Goal: Communication & Community: Connect with others

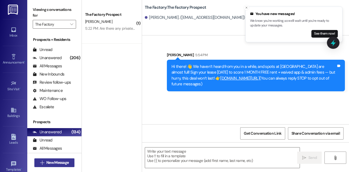
click at [56, 166] on button " New Message" at bounding box center [54, 163] width 40 height 9
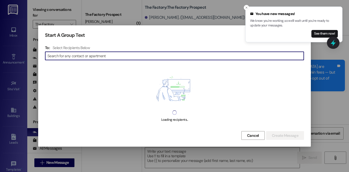
click at [80, 56] on input at bounding box center [175, 56] width 256 height 8
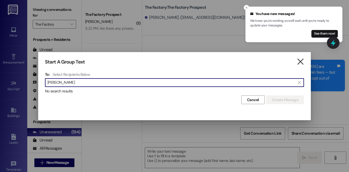
type input "[PERSON_NAME]"
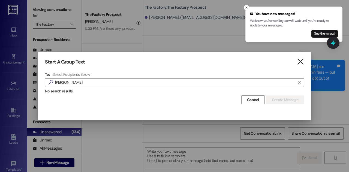
click at [300, 62] on icon "" at bounding box center [300, 62] width 7 height 6
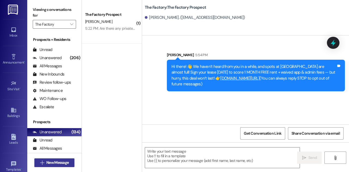
click at [62, 164] on span "New Message" at bounding box center [57, 163] width 22 height 6
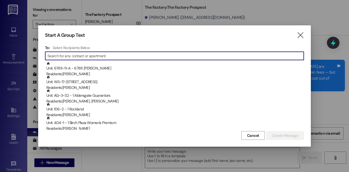
click at [77, 56] on input at bounding box center [175, 56] width 256 height 8
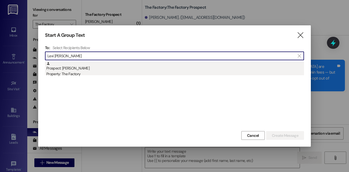
type input "Lexi [PERSON_NAME]"
click at [91, 70] on div "Prospect: [PERSON_NAME] Property: The Factory" at bounding box center [175, 70] width 258 height 16
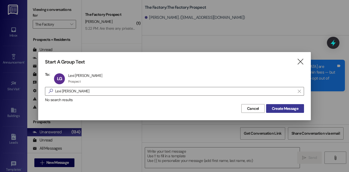
click at [284, 105] on button "Create Message" at bounding box center [285, 108] width 38 height 9
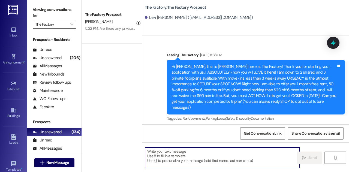
click at [182, 159] on textarea at bounding box center [222, 158] width 155 height 20
paste textarea "Hi there! 👋 We haven’t heard from you in a while, and spots at [GEOGRAPHIC_DATA…"
type textarea "Hi there! 👋 We haven’t heard from you in a while, and spots at [GEOGRAPHIC_DATA…"
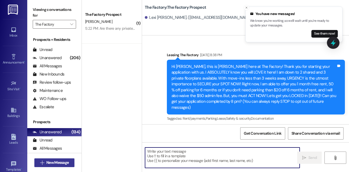
click at [52, 162] on span "New Message" at bounding box center [57, 163] width 22 height 6
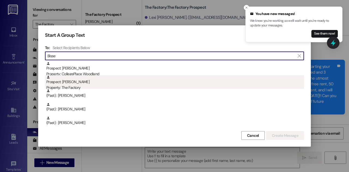
type input "Bisse"
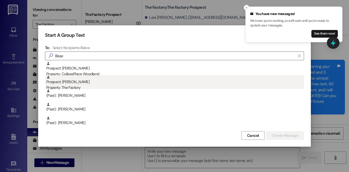
click at [65, 83] on div "Prospect: [PERSON_NAME] Property: The Factory" at bounding box center [175, 83] width 258 height 16
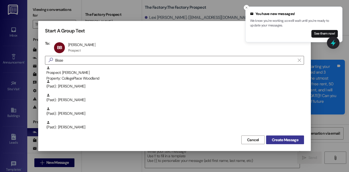
click at [290, 138] on span "Create Message" at bounding box center [285, 140] width 26 height 6
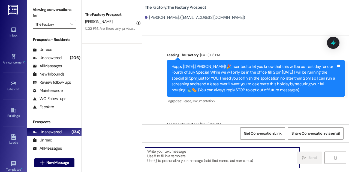
click at [188, 160] on textarea at bounding box center [222, 158] width 155 height 20
paste textarea "Hi there! 👋 We haven’t heard from you in a while, and spots at [GEOGRAPHIC_DATA…"
type textarea "Hi there! 👋 We haven’t heard from you in a while, and spots at [GEOGRAPHIC_DATA…"
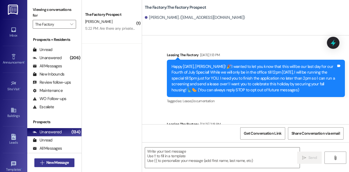
click at [66, 163] on span "New Message" at bounding box center [57, 163] width 22 height 6
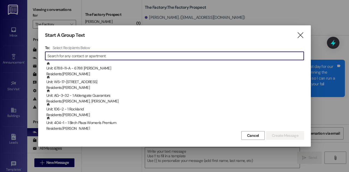
click at [100, 55] on input at bounding box center [175, 56] width 256 height 8
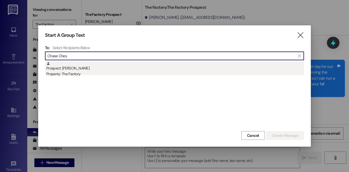
type input "Chase Ches"
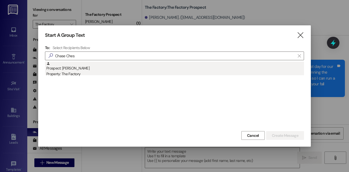
click at [96, 67] on div "Prospect: [PERSON_NAME] Property: The Factory" at bounding box center [175, 70] width 258 height 16
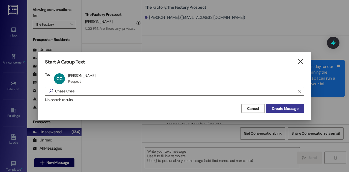
click at [275, 108] on span "Create Message" at bounding box center [285, 109] width 26 height 6
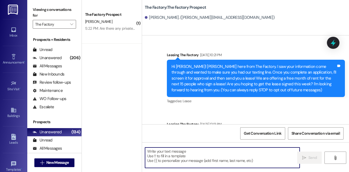
click at [223, 154] on textarea at bounding box center [222, 158] width 155 height 20
paste textarea "Hi there! 👋 We haven’t heard from you in a while, and spots at [GEOGRAPHIC_DATA…"
type textarea "Hi there! 👋 We haven’t heard from you in a while, and spots at [GEOGRAPHIC_DATA…"
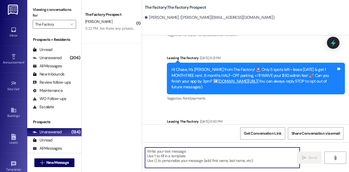
scroll to position [590, 0]
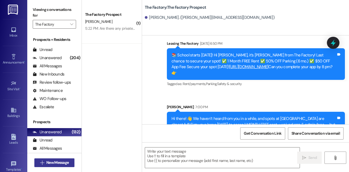
click at [64, 161] on span "New Message" at bounding box center [57, 163] width 22 height 6
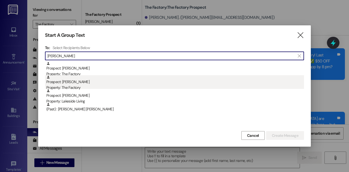
type input "[PERSON_NAME]"
click at [71, 83] on div "Prospect: [PERSON_NAME] Property: The Factory" at bounding box center [175, 83] width 258 height 16
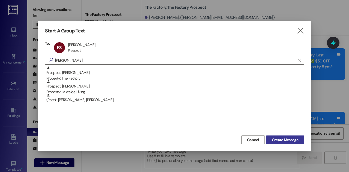
click at [290, 140] on span "Create Message" at bounding box center [285, 140] width 26 height 6
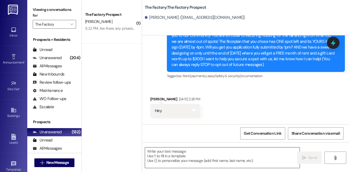
scroll to position [34, 0]
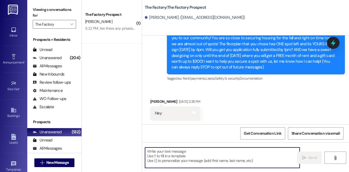
click at [202, 155] on textarea at bounding box center [222, 158] width 155 height 20
paste textarea "Hi there! 👋 We haven’t heard from you in a while, and spots at [GEOGRAPHIC_DATA…"
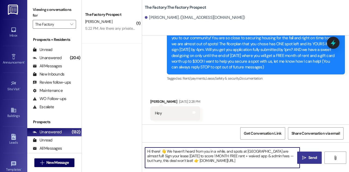
type textarea "Hi there! 👋 We haven’t heard from you in a while, and spots at [GEOGRAPHIC_DATA…"
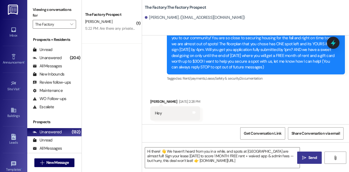
click at [307, 159] on span " Send" at bounding box center [309, 158] width 17 height 6
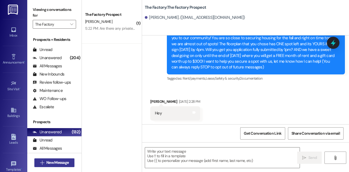
click at [64, 161] on span "New Message" at bounding box center [57, 163] width 22 height 6
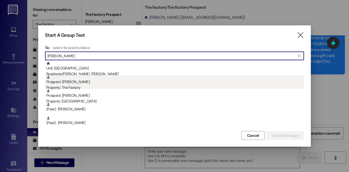
type input "[PERSON_NAME]"
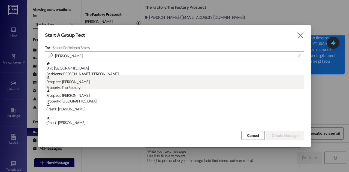
click at [75, 83] on div "Prospect: [PERSON_NAME] Property: The Factory" at bounding box center [175, 83] width 258 height 16
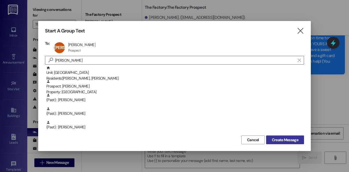
click at [277, 139] on span "Create Message" at bounding box center [285, 140] width 26 height 6
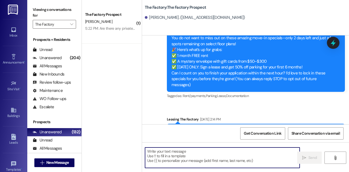
click at [219, 160] on textarea at bounding box center [222, 158] width 155 height 20
paste textarea "Hi there! 👋 We haven’t heard from you in a while, and spots at [GEOGRAPHIC_DATA…"
type textarea "Hi there! 👋 We haven’t heard from you in a while, and spots at [GEOGRAPHIC_DATA…"
click at [61, 160] on span "New Message" at bounding box center [57, 163] width 22 height 6
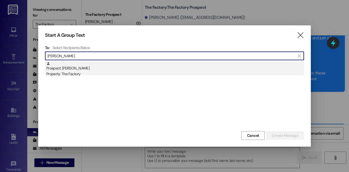
type input "[PERSON_NAME]"
click at [91, 73] on div "Property: The Factory" at bounding box center [175, 74] width 258 height 6
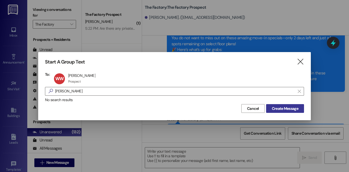
click at [284, 105] on button "Create Message" at bounding box center [285, 108] width 38 height 9
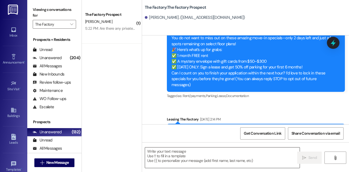
click at [203, 166] on textarea at bounding box center [222, 158] width 155 height 20
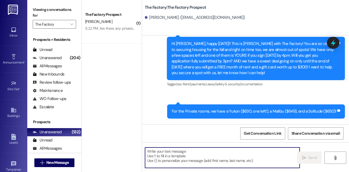
paste textarea "Hi there! 👋 We haven’t heard from you in a while, and spots at [GEOGRAPHIC_DATA…"
type textarea "Hi there! 👋 We haven’t heard from you in a while, and spots at [GEOGRAPHIC_DATA…"
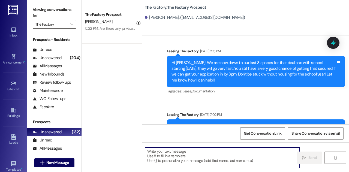
scroll to position [2749, 0]
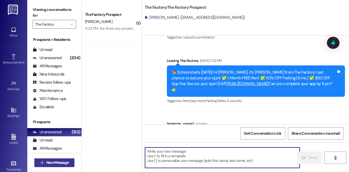
click at [62, 165] on span "New Message" at bounding box center [57, 163] width 22 height 6
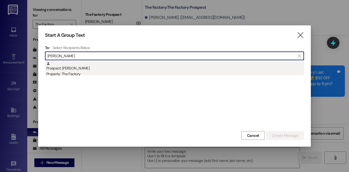
type input "[PERSON_NAME]"
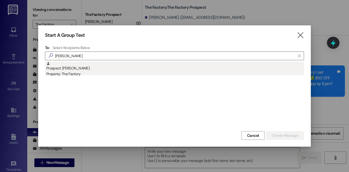
click at [93, 70] on div "Prospect: [PERSON_NAME] Property: The Factory" at bounding box center [175, 70] width 258 height 16
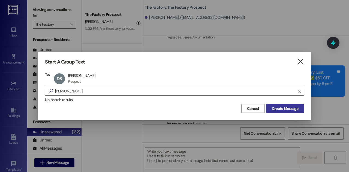
click at [282, 107] on span "Create Message" at bounding box center [285, 109] width 26 height 6
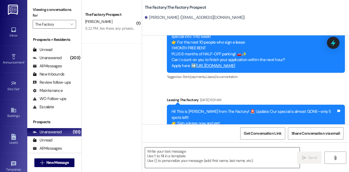
scroll to position [1792, 0]
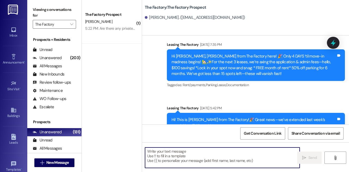
click at [218, 164] on textarea at bounding box center [222, 158] width 155 height 20
paste textarea "Hi there! 👋 We haven’t heard from you in a while, and spots at [GEOGRAPHIC_DATA…"
type textarea "Hi there! 👋 We haven’t heard from you in a while, and spots at [GEOGRAPHIC_DATA…"
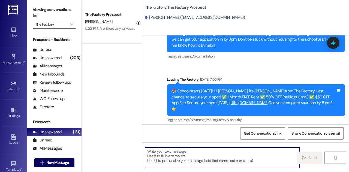
scroll to position [2129, 0]
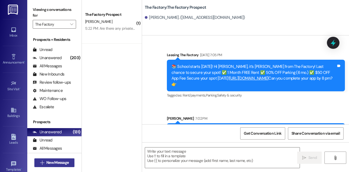
click at [62, 163] on span "New Message" at bounding box center [57, 163] width 22 height 6
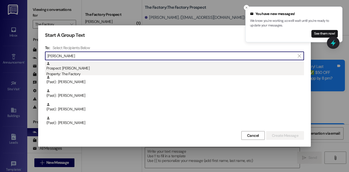
type input "[PERSON_NAME]"
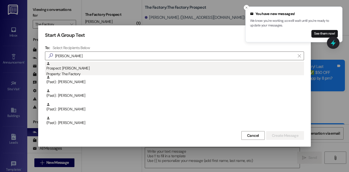
click at [88, 71] on div "Prospect: [PERSON_NAME] Property: The Factory" at bounding box center [175, 70] width 258 height 16
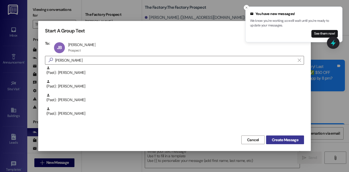
click at [290, 141] on span "Create Message" at bounding box center [285, 140] width 26 height 6
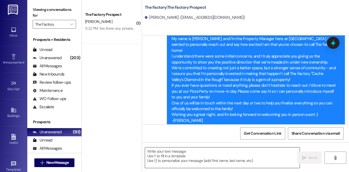
click at [183, 159] on textarea at bounding box center [222, 158] width 155 height 20
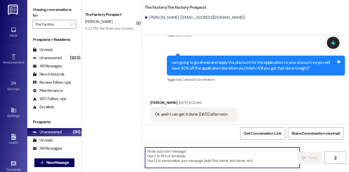
scroll to position [477, 0]
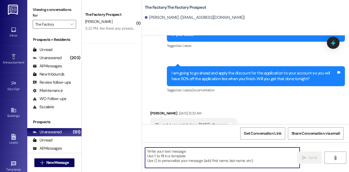
paste textarea "Hi there! 👋 We haven’t heard from you in a while, and spots at [GEOGRAPHIC_DATA…"
type textarea "Hi there! 👋 We haven’t heard from you in a while, and spots at [GEOGRAPHIC_DATA…"
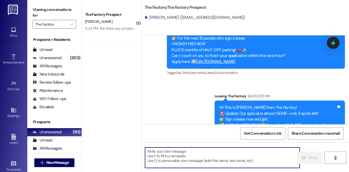
scroll to position [1654, 0]
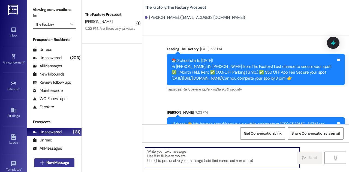
click at [67, 162] on span "New Message" at bounding box center [57, 163] width 22 height 6
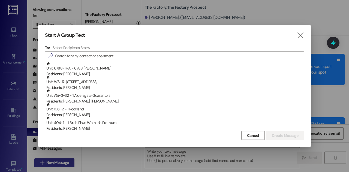
click at [67, 162] on div at bounding box center [174, 86] width 349 height 172
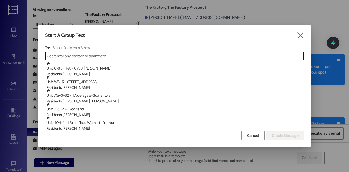
click at [80, 56] on input at bounding box center [175, 56] width 256 height 8
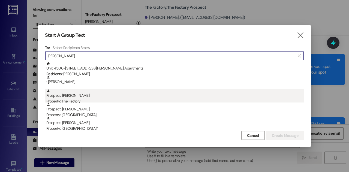
type input "[PERSON_NAME]"
click at [95, 99] on div "Property: The Factory" at bounding box center [175, 102] width 258 height 6
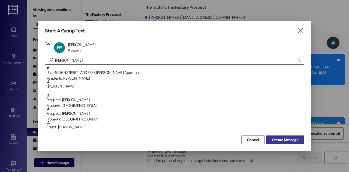
click at [275, 138] on span "Create Message" at bounding box center [285, 140] width 26 height 6
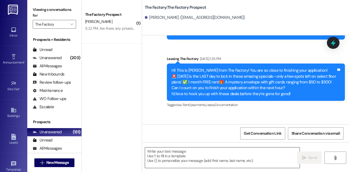
scroll to position [477, 0]
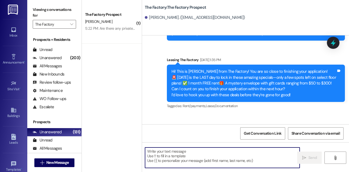
click at [182, 156] on textarea at bounding box center [222, 158] width 155 height 20
paste textarea "Hi there! 👋 We haven’t heard from you in a while, and spots at [GEOGRAPHIC_DATA…"
type textarea "Hi there! 👋 We haven’t heard from you in a while, and spots at [GEOGRAPHIC_DATA…"
click at [49, 165] on span "New Message" at bounding box center [57, 163] width 22 height 6
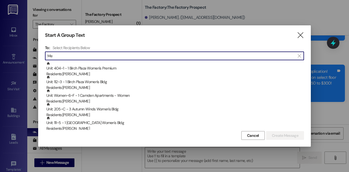
type input "M"
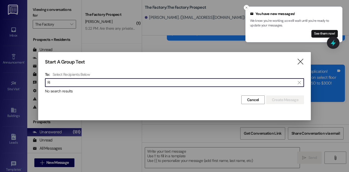
type input "R"
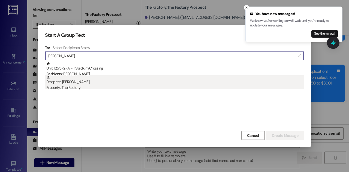
type input "[PERSON_NAME]"
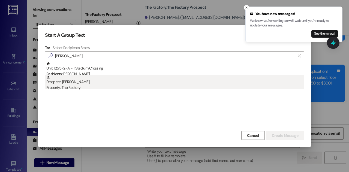
click at [82, 83] on div "Prospect: [PERSON_NAME] Property: The Factory" at bounding box center [175, 83] width 258 height 16
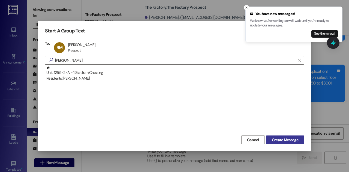
click at [284, 137] on span "Create Message" at bounding box center [285, 140] width 26 height 6
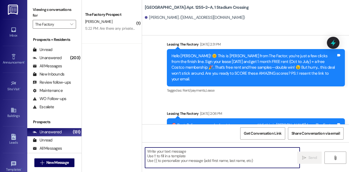
click at [183, 156] on textarea at bounding box center [222, 158] width 155 height 20
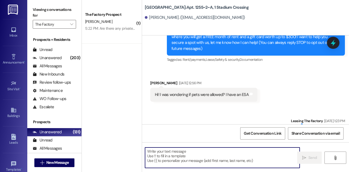
scroll to position [34, 0]
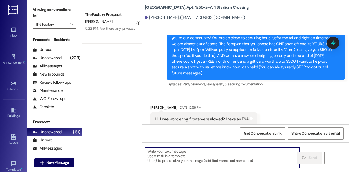
paste textarea "Hi there! 👋 We haven’t heard from you in a while, and spots at [GEOGRAPHIC_DATA…"
type textarea "Hi there! 👋 We haven’t heard from you in a while, and spots at [GEOGRAPHIC_DATA…"
